Goal: Task Accomplishment & Management: Complete application form

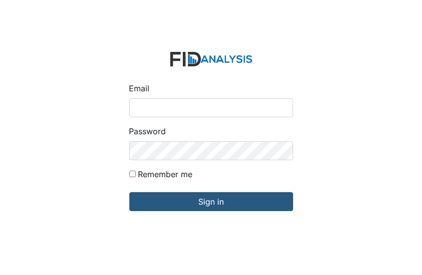
click at [134, 111] on input "Email" at bounding box center [211, 107] width 164 height 19
type input "[EMAIL_ADDRESS][DOMAIN_NAME]"
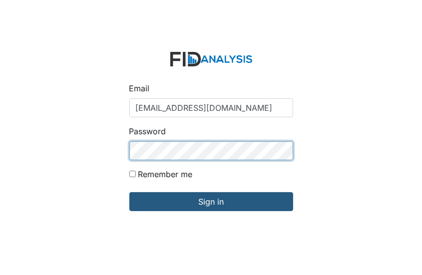
click at [129, 192] on input "Sign in" at bounding box center [211, 201] width 164 height 19
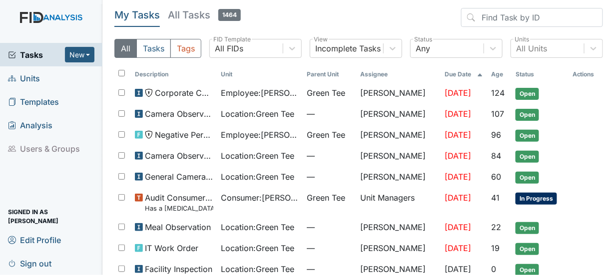
click at [46, 79] on link "Units" at bounding box center [51, 77] width 102 height 23
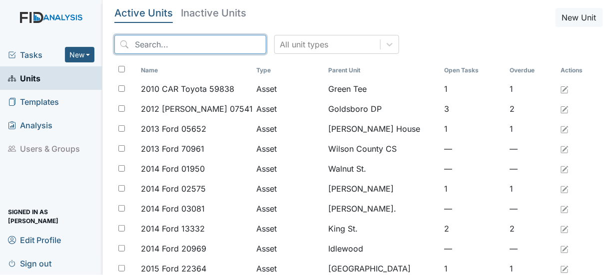
click at [158, 43] on input "search" at bounding box center [190, 44] width 152 height 19
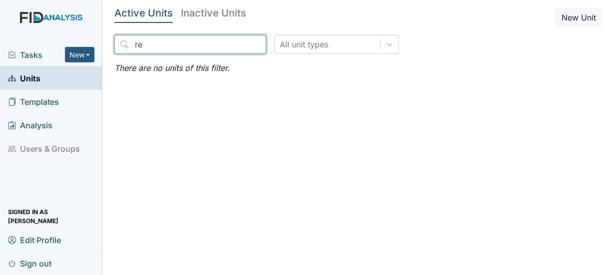
type input "r"
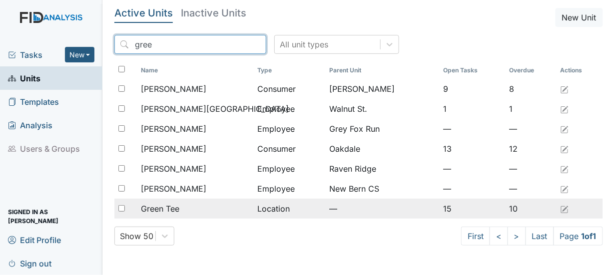
type input "gree"
click at [121, 209] on input "checkbox" at bounding box center [121, 208] width 6 height 6
checkbox input "true"
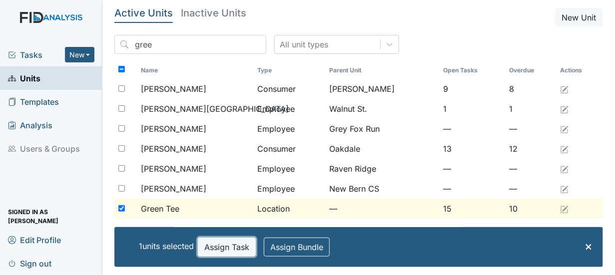
click at [210, 246] on button "Assign Task" at bounding box center [227, 247] width 58 height 19
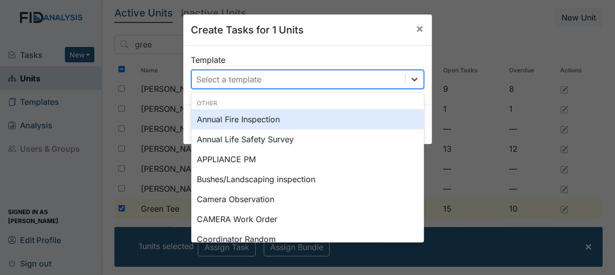
click at [411, 82] on icon at bounding box center [415, 79] width 10 height 10
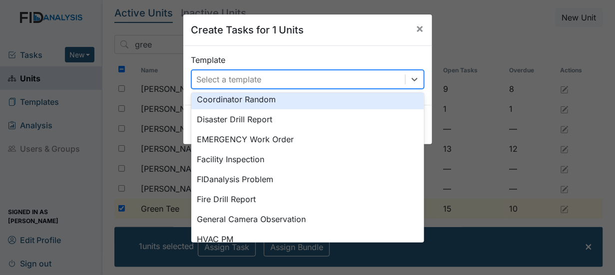
scroll to position [130, 0]
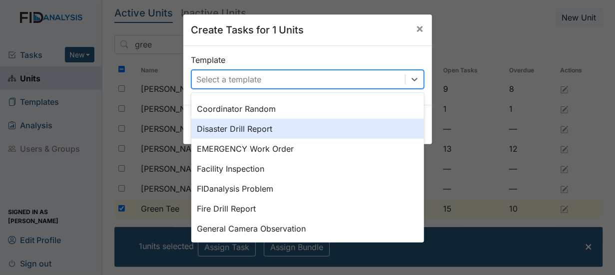
click at [255, 128] on div "Disaster Drill Report" at bounding box center [307, 129] width 233 height 20
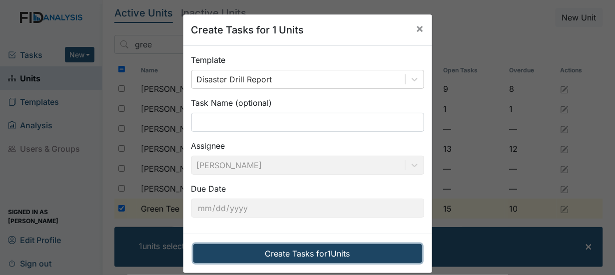
click at [277, 254] on button "Create Tasks for 1 Units" at bounding box center [307, 253] width 229 height 19
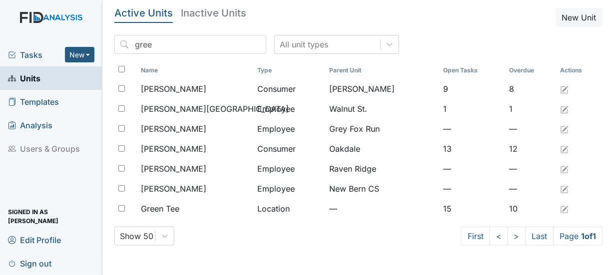
click at [55, 75] on link "Units" at bounding box center [51, 77] width 102 height 23
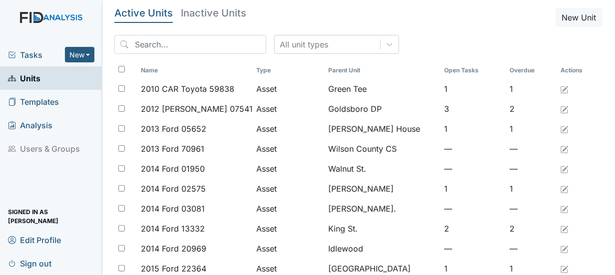
click at [57, 56] on span "Tasks" at bounding box center [36, 55] width 57 height 12
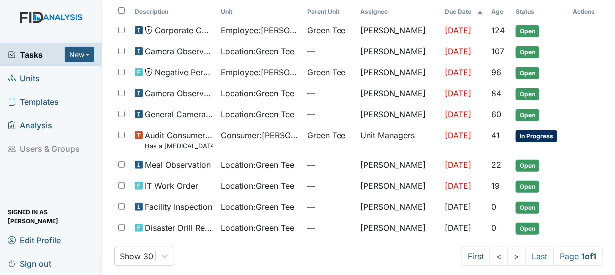
scroll to position [64, 0]
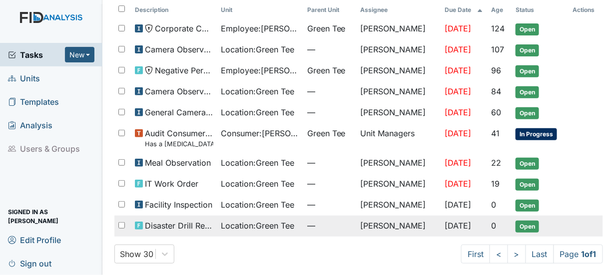
click at [525, 226] on span "Open" at bounding box center [526, 227] width 23 height 12
click at [524, 221] on span "Open" at bounding box center [526, 227] width 23 height 12
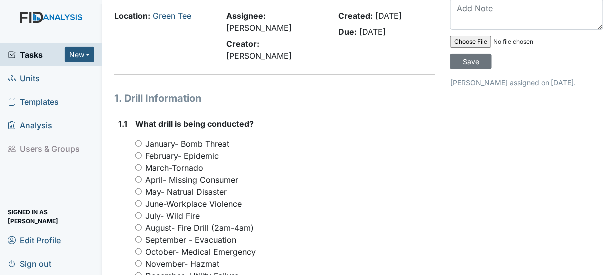
scroll to position [50, 0]
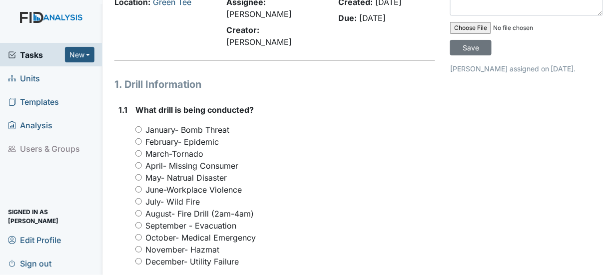
click at [139, 222] on input "September - Evacuation" at bounding box center [138, 225] width 6 height 6
radio input "true"
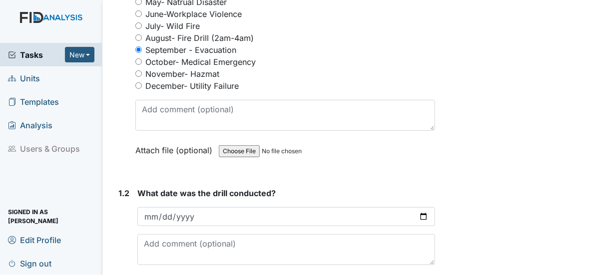
scroll to position [250, 0]
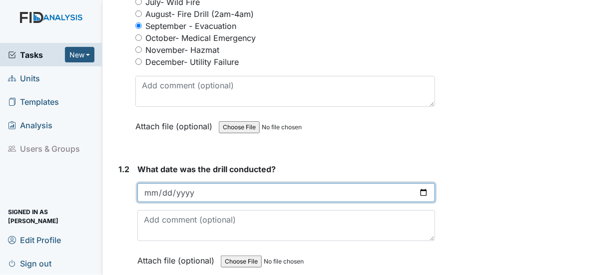
click at [416, 183] on input "date" at bounding box center [286, 192] width 298 height 19
type input "2025-09-16"
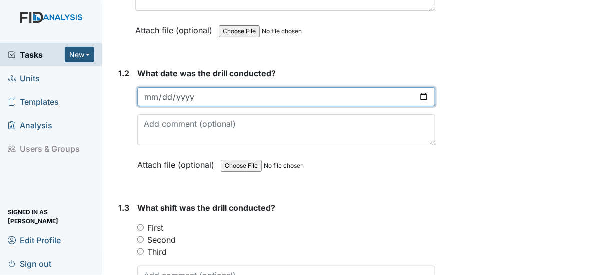
scroll to position [400, 0]
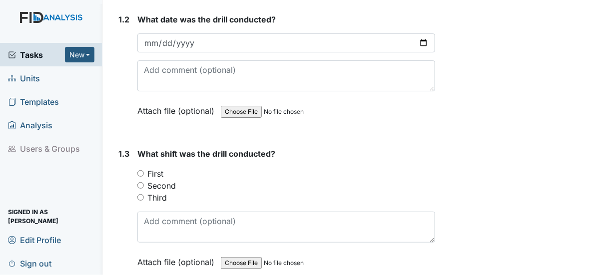
click at [139, 170] on input "First" at bounding box center [140, 173] width 6 height 6
radio input "true"
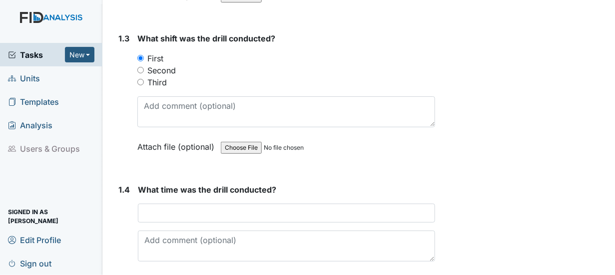
scroll to position [549, 0]
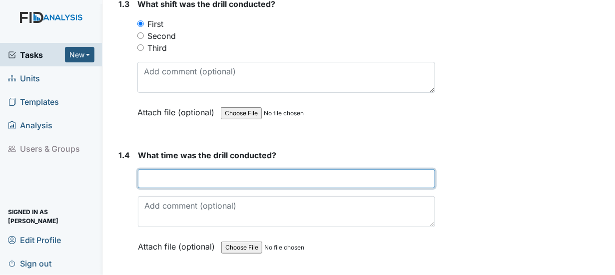
click at [155, 169] on input "text" at bounding box center [286, 178] width 297 height 19
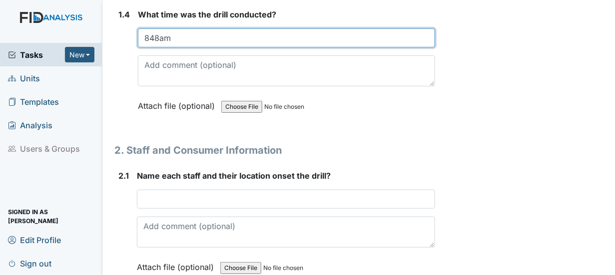
scroll to position [699, 0]
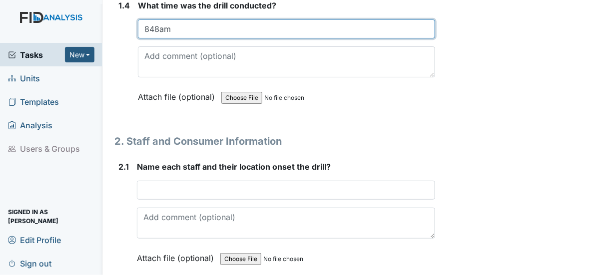
type input "848am"
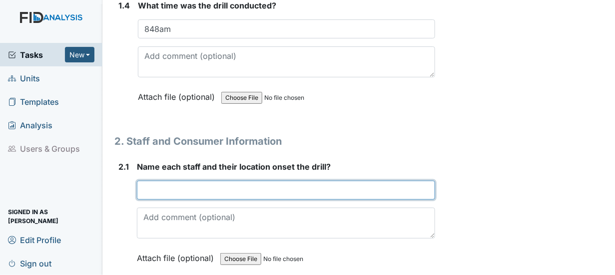
click at [140, 181] on input "text" at bounding box center [286, 190] width 298 height 19
click at [267, 181] on input "ELLA WILLIAMS / Latonya Battle-livingroom" at bounding box center [286, 190] width 298 height 19
click at [210, 181] on input "ELLA WILLIAMS / Duntasia White-livingroom" at bounding box center [286, 190] width 298 height 19
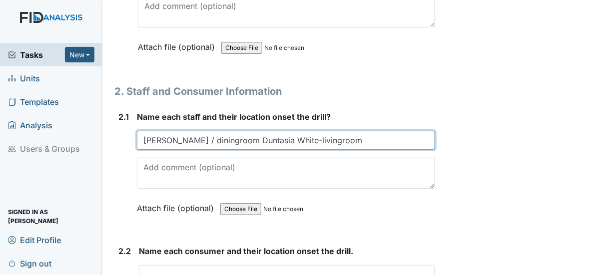
scroll to position [799, 0]
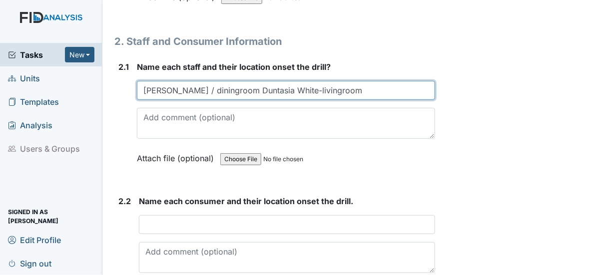
type input "ELLA WILLIAMS / diningroom Duntasia White-livingroom"
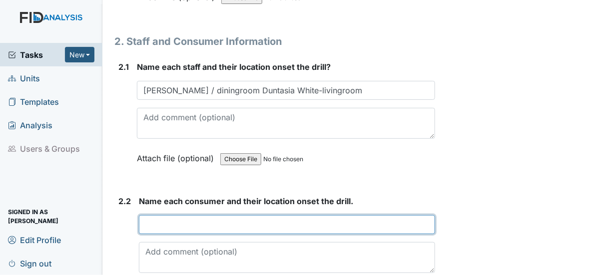
click at [153, 215] on input "text" at bounding box center [287, 224] width 296 height 19
click at [153, 215] on input "b" at bounding box center [287, 224] width 296 height 19
type input "b"
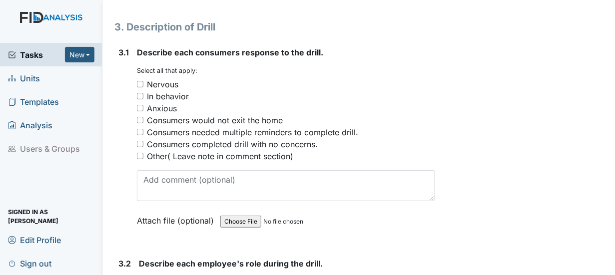
scroll to position [1149, 0]
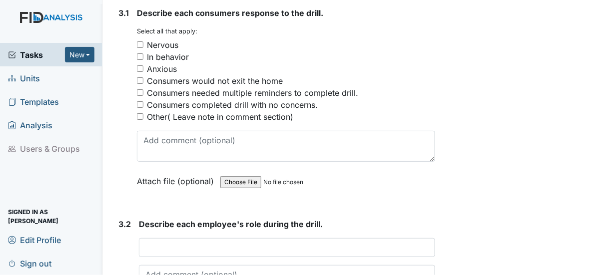
type input "ah vk- diningroom/ bm,bh,ej,ea-Livingroom"
click at [139, 101] on input "Consumers completed drill with no concerns." at bounding box center [140, 104] width 6 height 6
checkbox input "true"
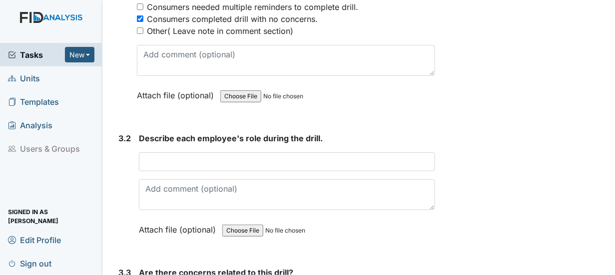
scroll to position [1248, 0]
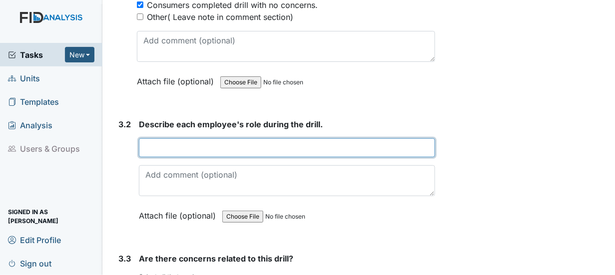
click at [157, 138] on input "text" at bounding box center [287, 147] width 296 height 19
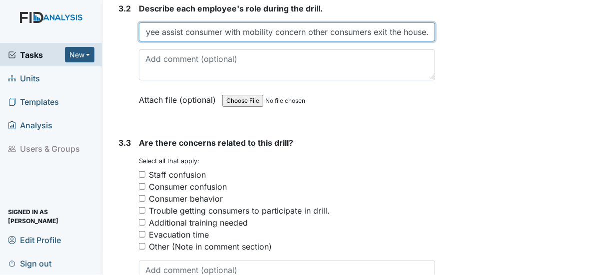
scroll to position [1398, 0]
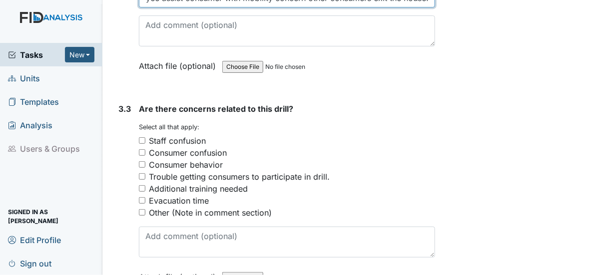
type input "ALL employee assist consumer with mobility concern other consumers exit the hou…"
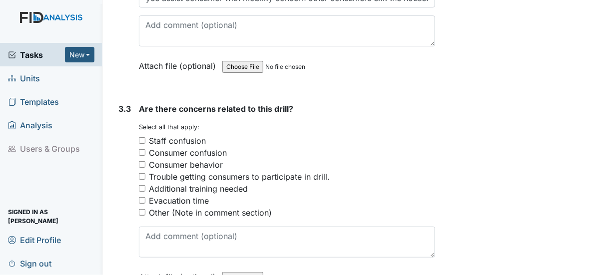
scroll to position [0, 0]
click at [141, 209] on input "Other (Note in comment section)" at bounding box center [142, 212] width 6 height 6
checkbox input "true"
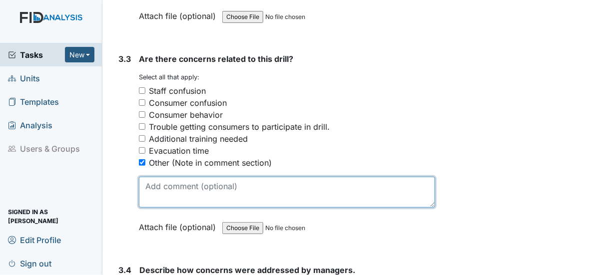
click at [180, 177] on textarea at bounding box center [287, 192] width 296 height 31
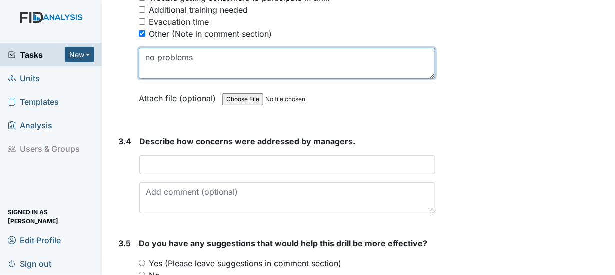
scroll to position [1598, 0]
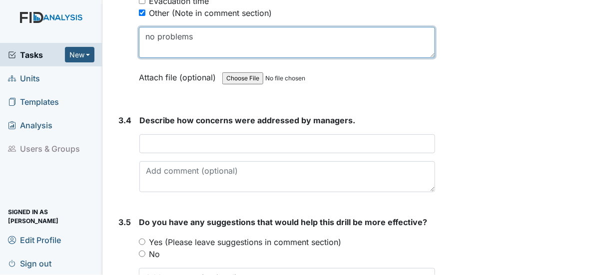
type textarea "no problems"
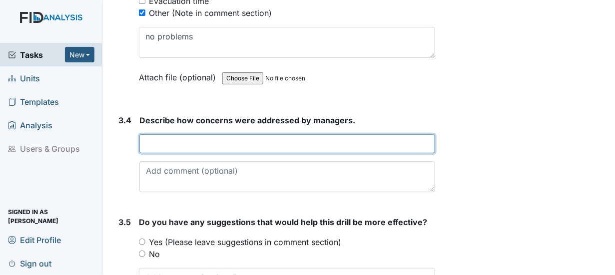
click at [171, 134] on input "text" at bounding box center [287, 143] width 296 height 19
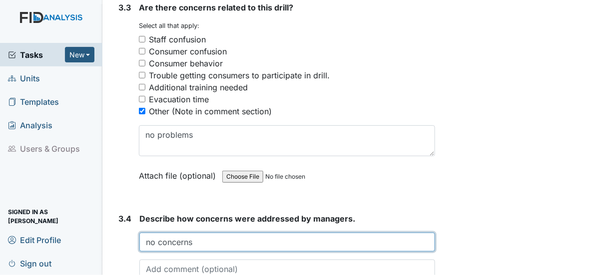
scroll to position [1498, 0]
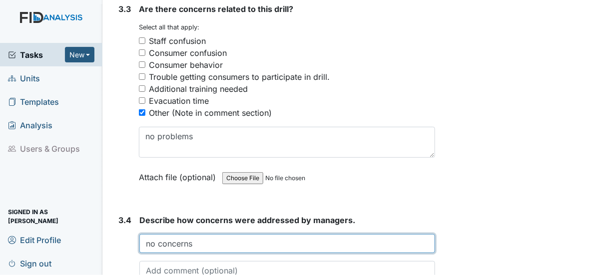
type input "no concerns"
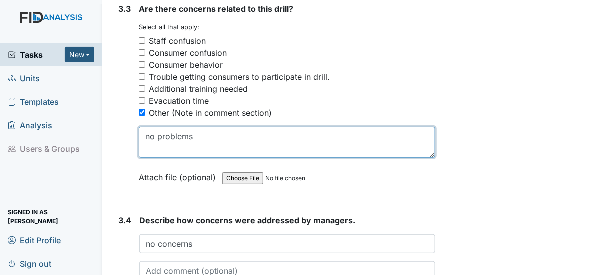
click at [194, 127] on textarea "no problems" at bounding box center [287, 142] width 296 height 31
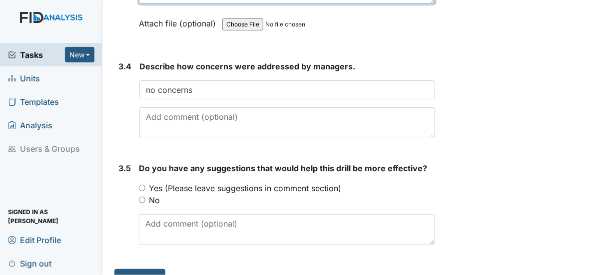
scroll to position [1653, 0]
type textarea "na"
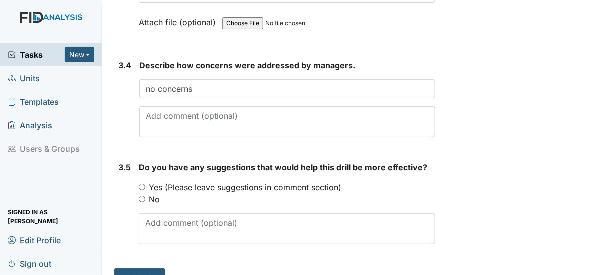
drag, startPoint x: 143, startPoint y: 180, endPoint x: 139, endPoint y: 209, distance: 29.7
click at [143, 196] on input "No" at bounding box center [142, 199] width 6 height 6
radio input "true"
click at [137, 268] on button "Submit" at bounding box center [139, 277] width 51 height 19
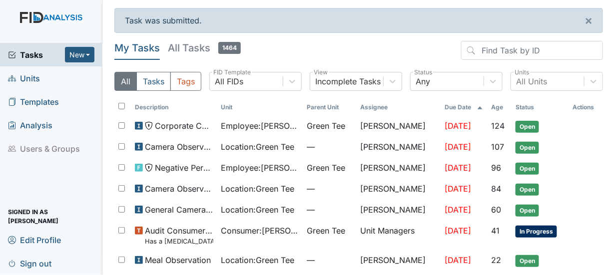
click at [29, 77] on span "Units" at bounding box center [24, 77] width 32 height 15
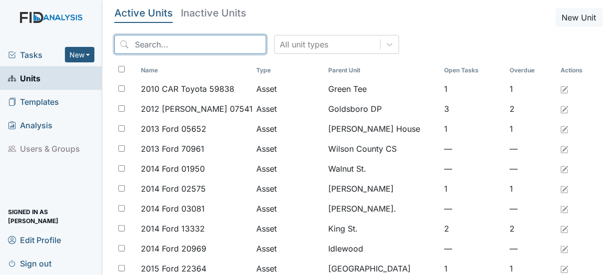
click at [154, 46] on input "search" at bounding box center [190, 44] width 152 height 19
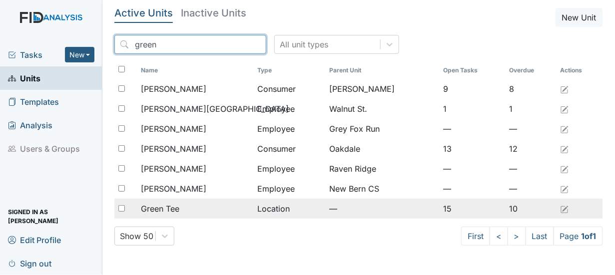
type input "green"
click at [157, 207] on span "Green Tee" at bounding box center [160, 209] width 38 height 12
